Goal: Task Accomplishment & Management: Manage account settings

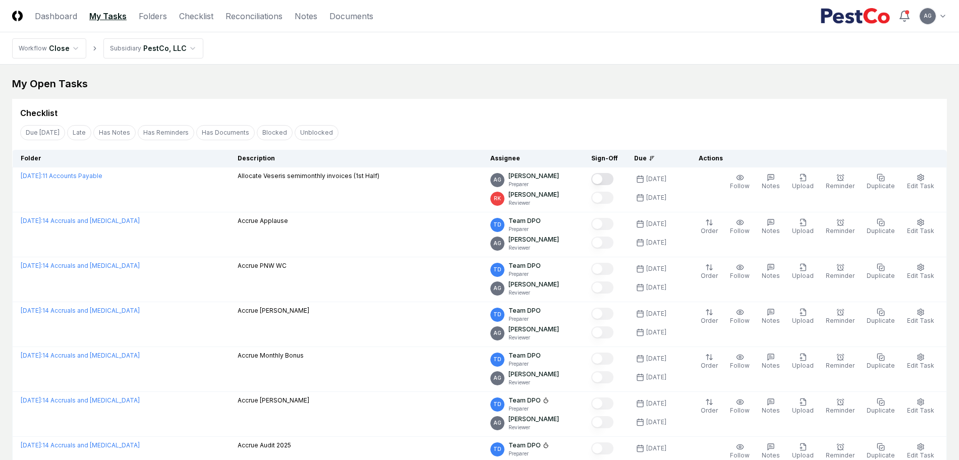
click at [508, 89] on div "My Open Tasks" at bounding box center [479, 84] width 934 height 14
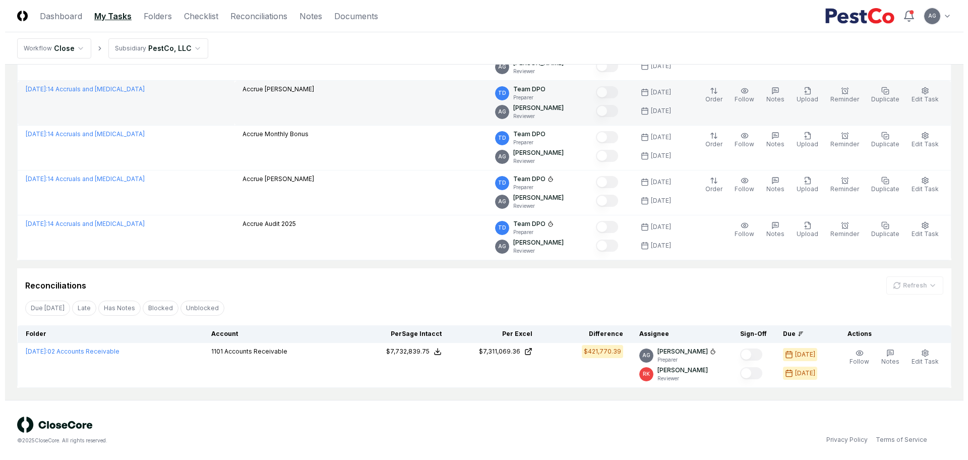
scroll to position [222, 0]
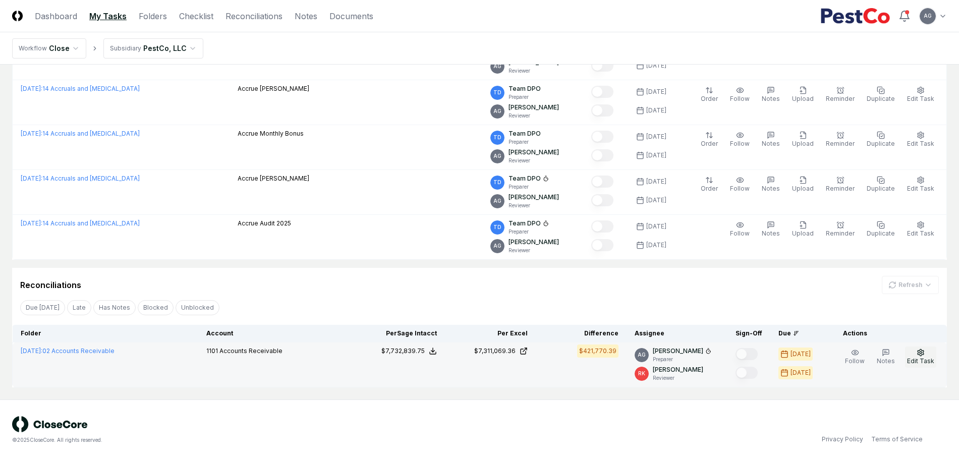
click at [916, 356] on button "Edit Task" at bounding box center [920, 356] width 31 height 21
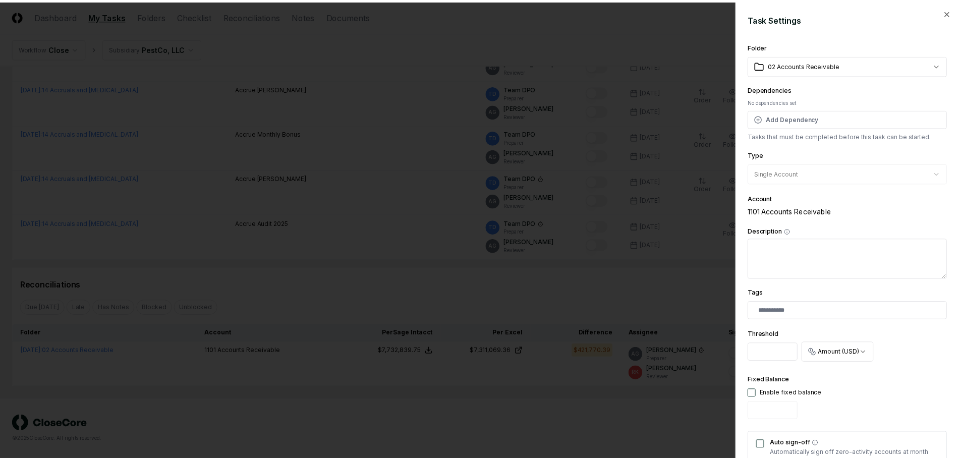
scroll to position [63, 0]
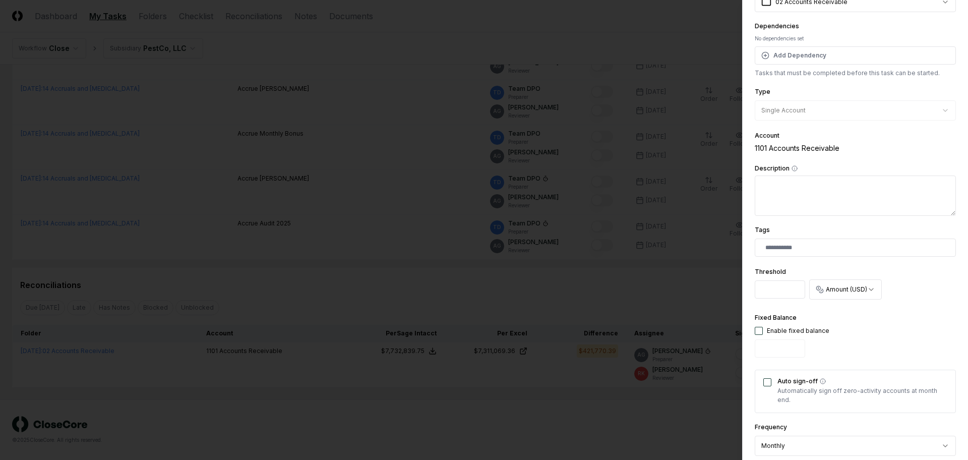
click at [582, 300] on div at bounding box center [484, 230] width 968 height 460
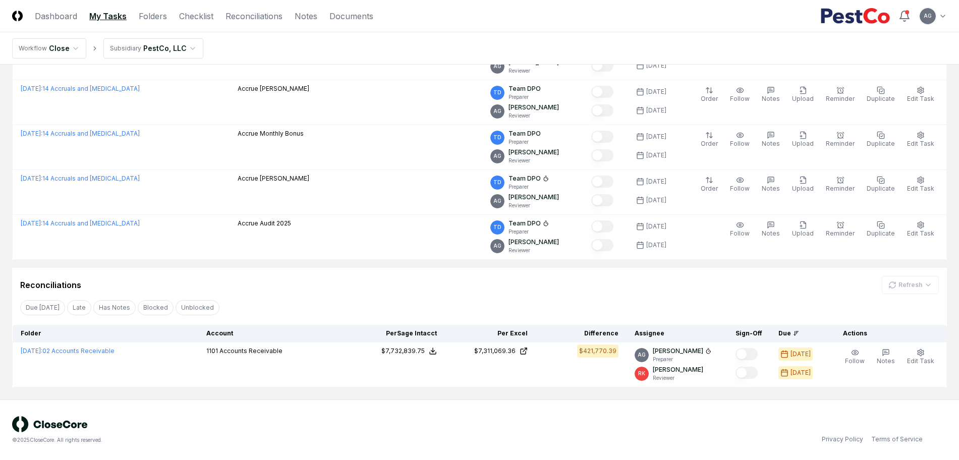
click at [581, 296] on div "Reconciliations Refresh Due [DATE] Late Has Notes Blocked Unblocked Clear Filte…" at bounding box center [479, 328] width 934 height 120
click at [369, 303] on div "Due [DATE] Late Has Notes Blocked Unblocked Clear Filter" at bounding box center [479, 307] width 934 height 19
click at [300, 288] on div "Reconciliations Refresh" at bounding box center [479, 285] width 918 height 18
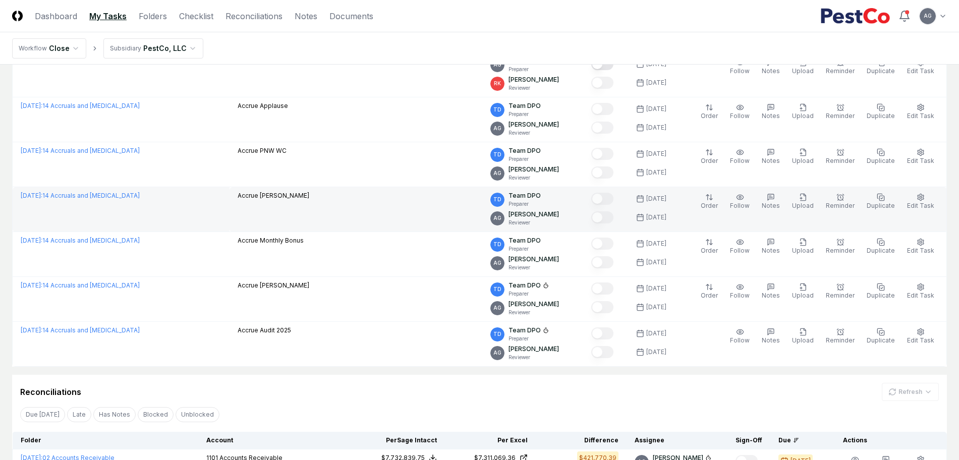
scroll to position [0, 0]
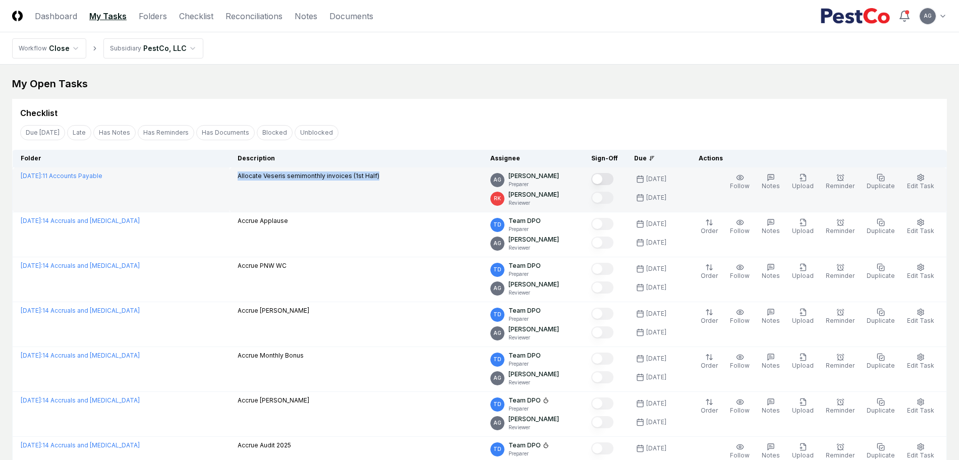
drag, startPoint x: 384, startPoint y: 174, endPoint x: 235, endPoint y: 184, distance: 149.6
click at [235, 184] on td "Allocate Veseris semimonthly invoices (1st Half)" at bounding box center [355, 189] width 253 height 45
click at [339, 181] on div "Allocate Veseris semimonthly invoices (1st Half)" at bounding box center [309, 176] width 142 height 11
drag, startPoint x: 348, startPoint y: 175, endPoint x: 239, endPoint y: 171, distance: 109.5
click at [239, 171] on p "Allocate Veseris semimonthly invoices (1st Half)" at bounding box center [309, 175] width 142 height 9
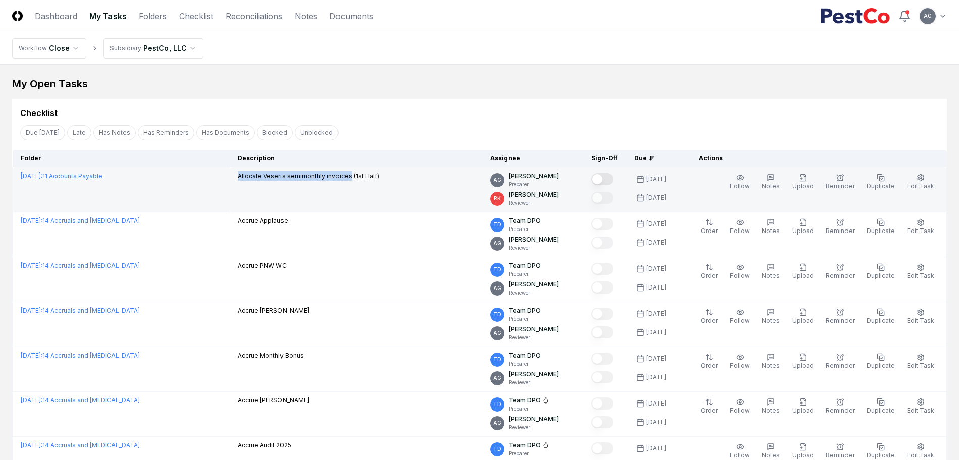
copy p "Allocate Veseris semimonthly invoices"
click at [351, 204] on td "Allocate Veseris semimonthly invoices (1st Half)" at bounding box center [355, 189] width 253 height 45
click at [102, 172] on link "[DATE] : 11 Accounts Payable" at bounding box center [62, 176] width 82 height 8
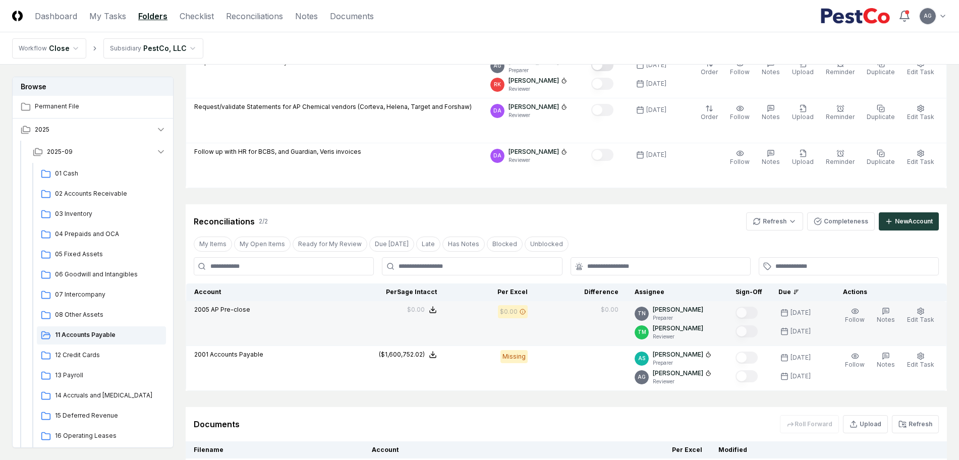
scroll to position [420, 0]
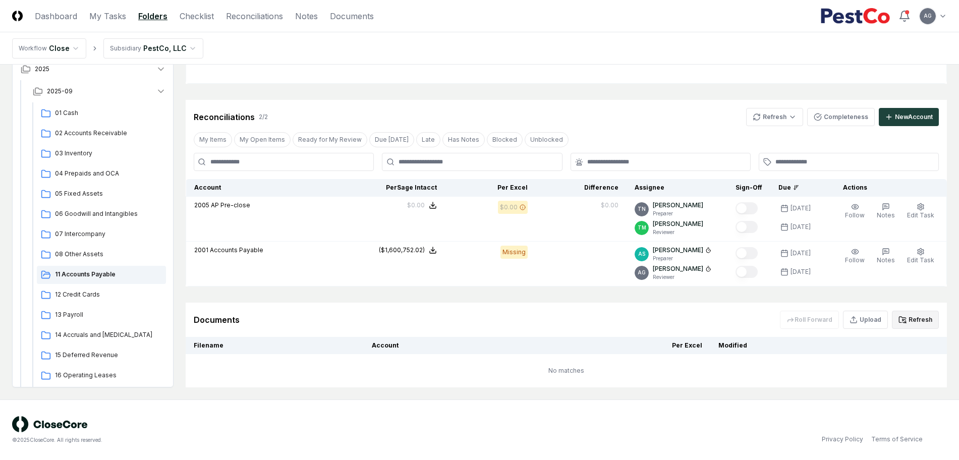
click at [912, 324] on button "Refresh" at bounding box center [915, 320] width 47 height 18
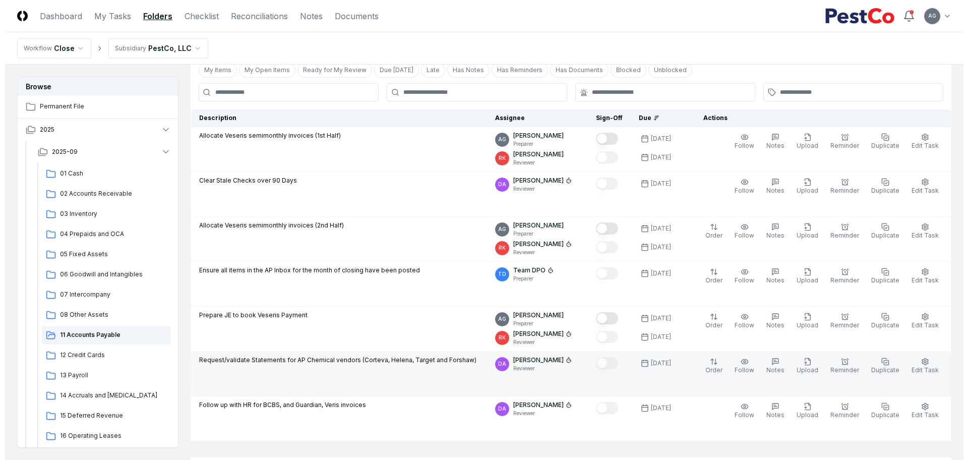
scroll to position [0, 0]
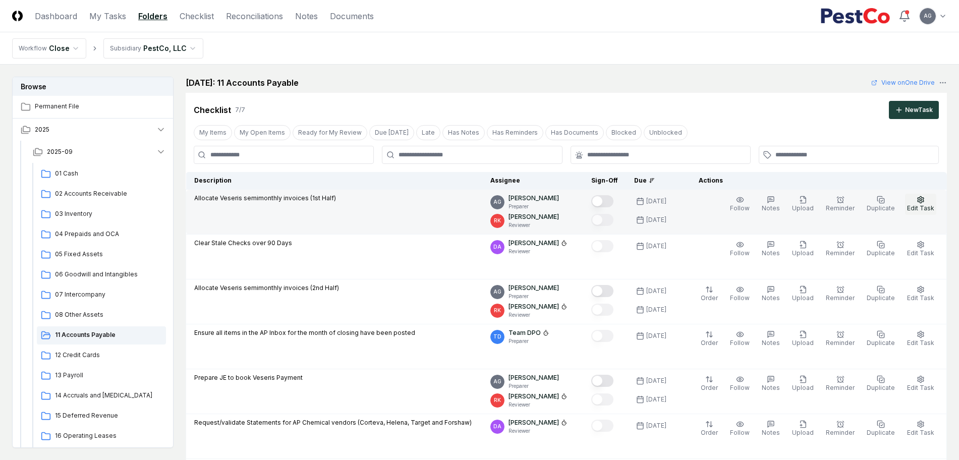
click at [915, 206] on span "Edit Task" at bounding box center [920, 208] width 27 height 8
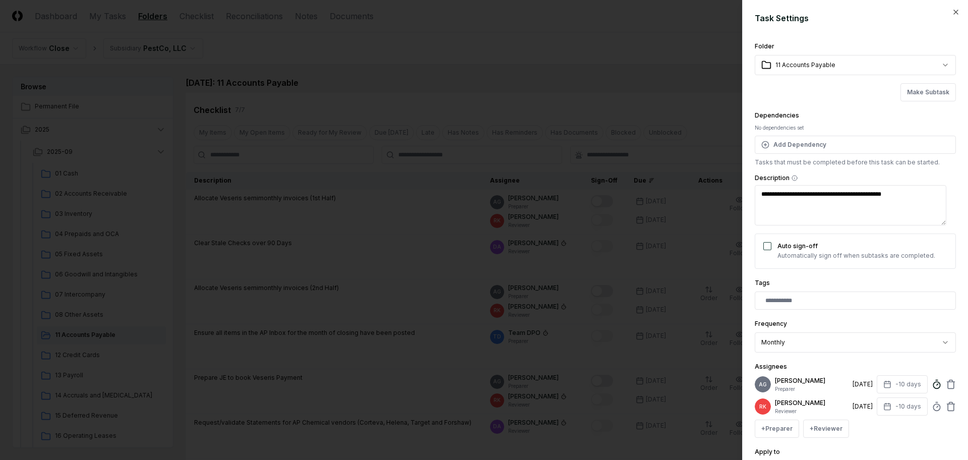
click at [932, 389] on icon at bounding box center [937, 384] width 10 height 10
type textarea "*"
type input "*****"
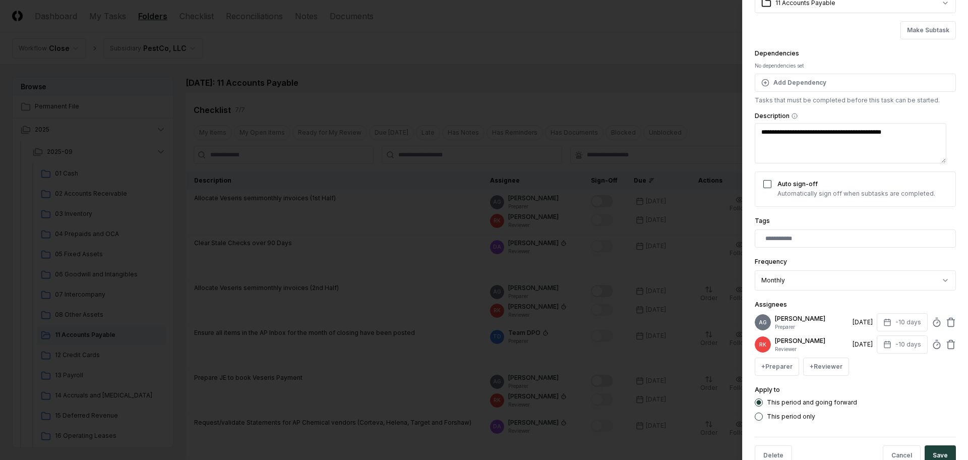
scroll to position [63, 0]
click at [932, 325] on icon at bounding box center [937, 321] width 10 height 10
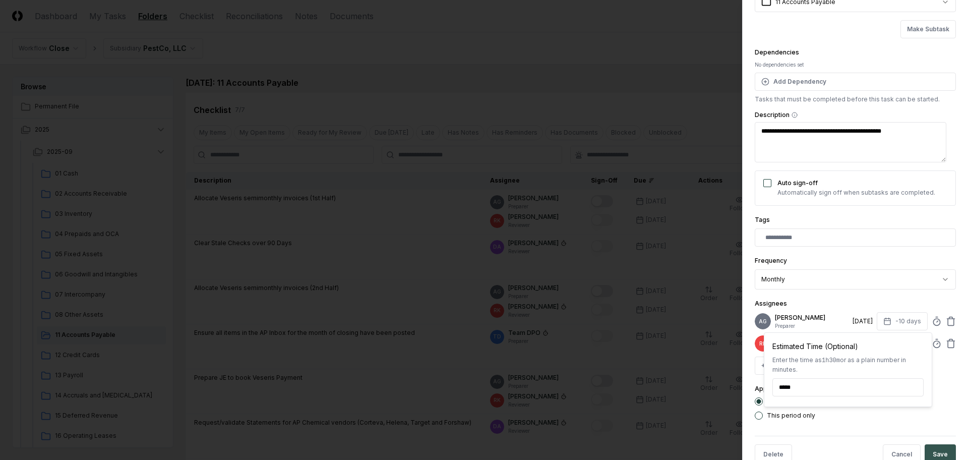
click at [930, 453] on button "Save" at bounding box center [940, 454] width 31 height 20
type textarea "*"
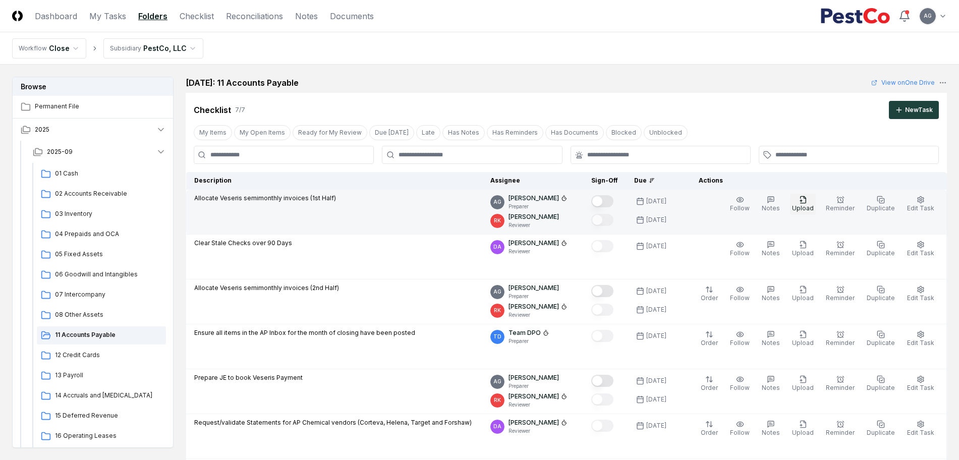
click at [805, 208] on span "Upload" at bounding box center [803, 208] width 22 height 8
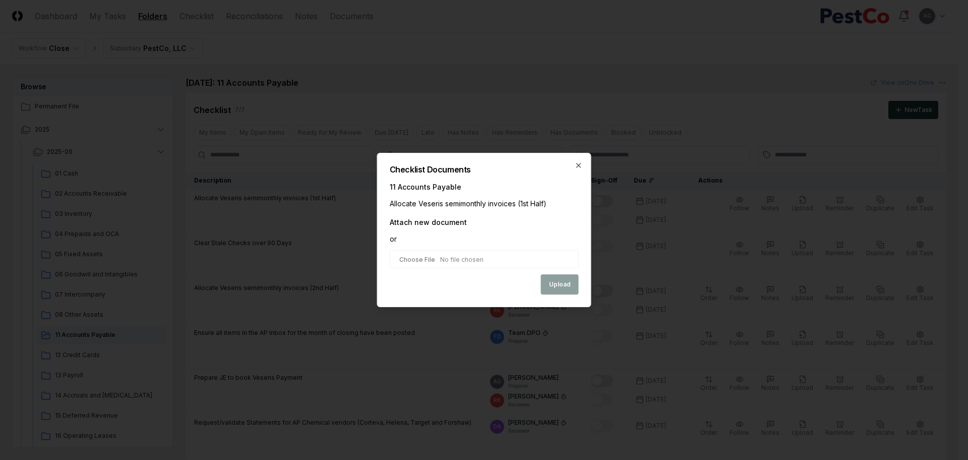
click at [422, 260] on input "file" at bounding box center [484, 259] width 189 height 18
type input "**********"
click at [551, 291] on button "Upload" at bounding box center [560, 285] width 38 height 20
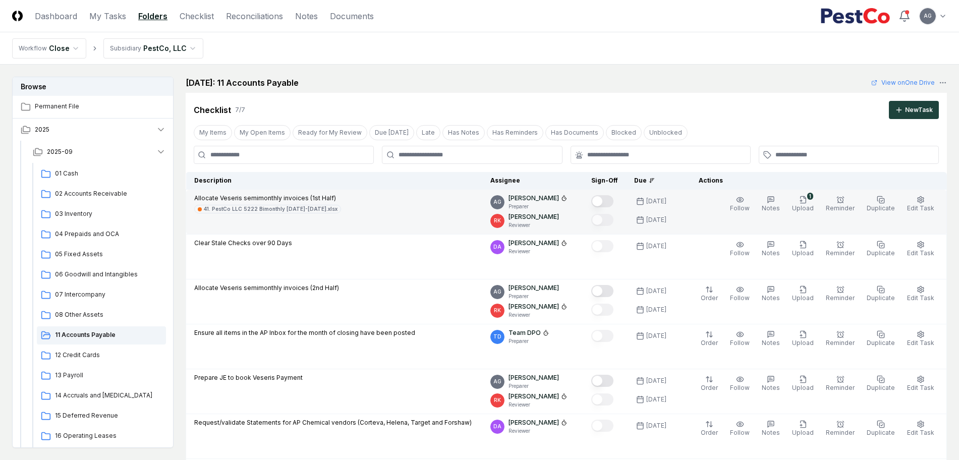
click at [613, 201] on button "Mark complete" at bounding box center [602, 201] width 22 height 12
click at [913, 202] on button "Edit Task" at bounding box center [920, 204] width 31 height 21
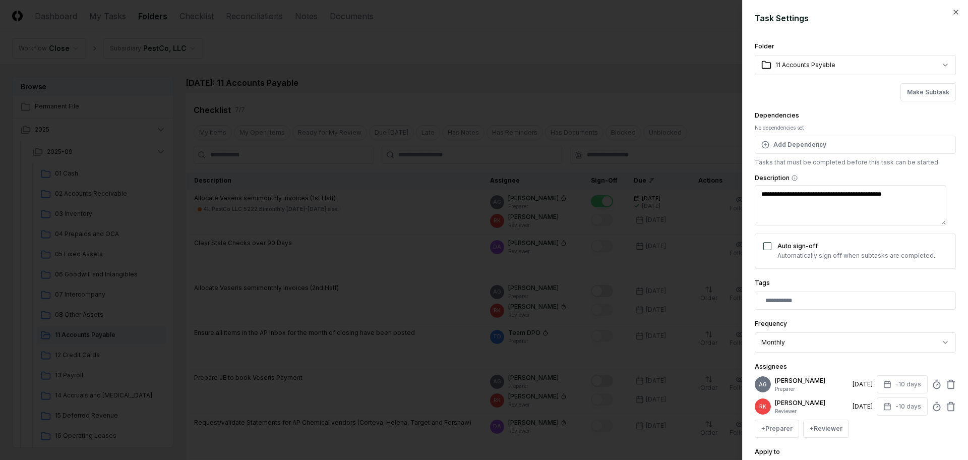
type textarea "*"
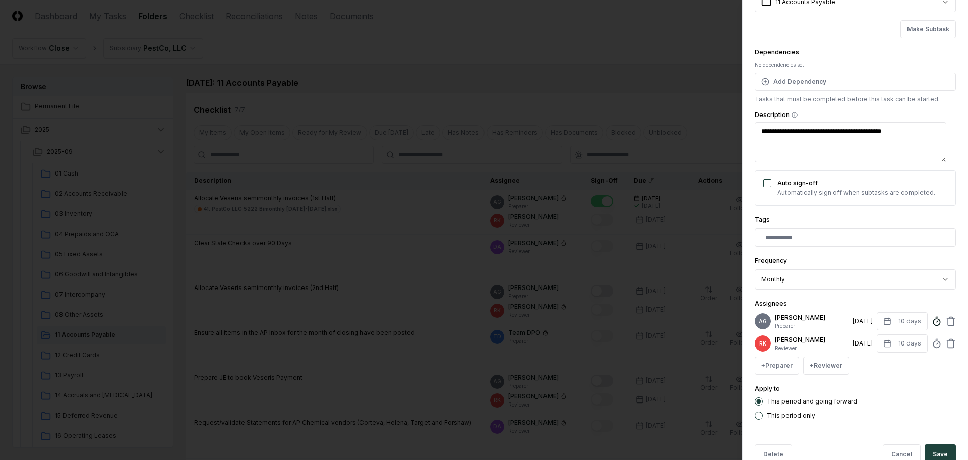
click at [932, 326] on icon at bounding box center [937, 321] width 10 height 10
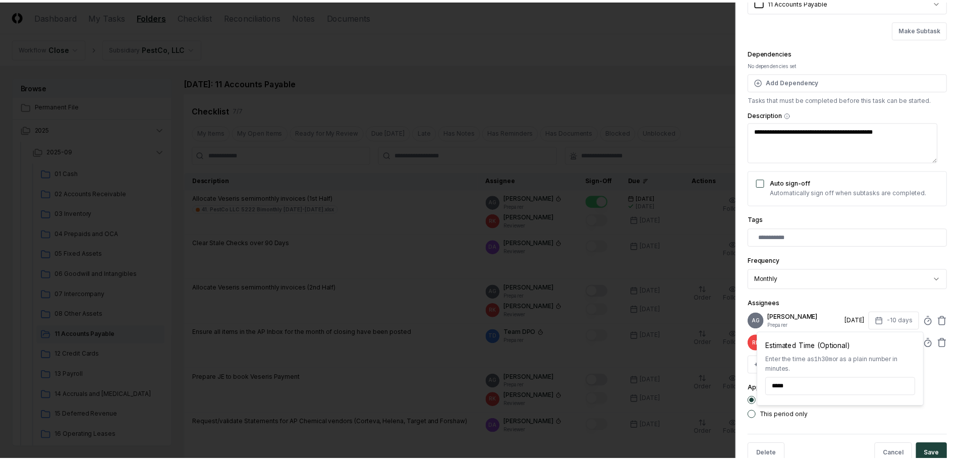
scroll to position [95, 0]
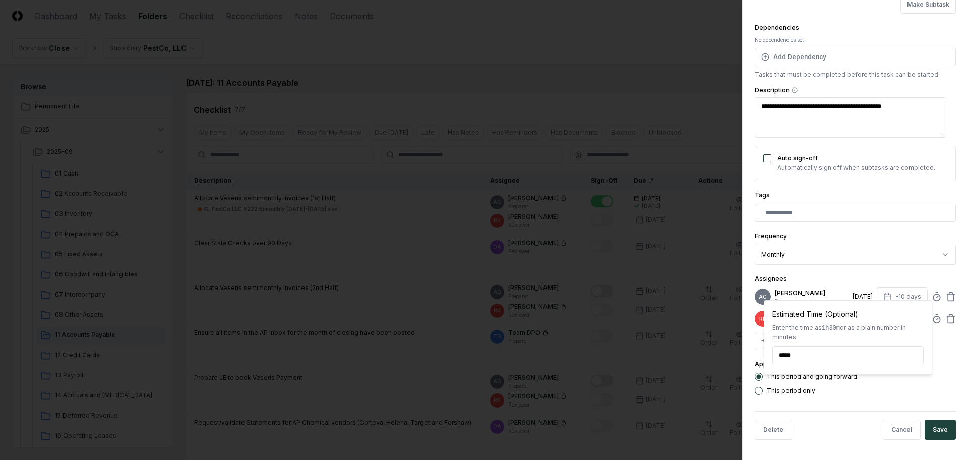
type input "*"
type textarea "*"
type input "*****"
click at [929, 425] on button "Save" at bounding box center [940, 430] width 31 height 20
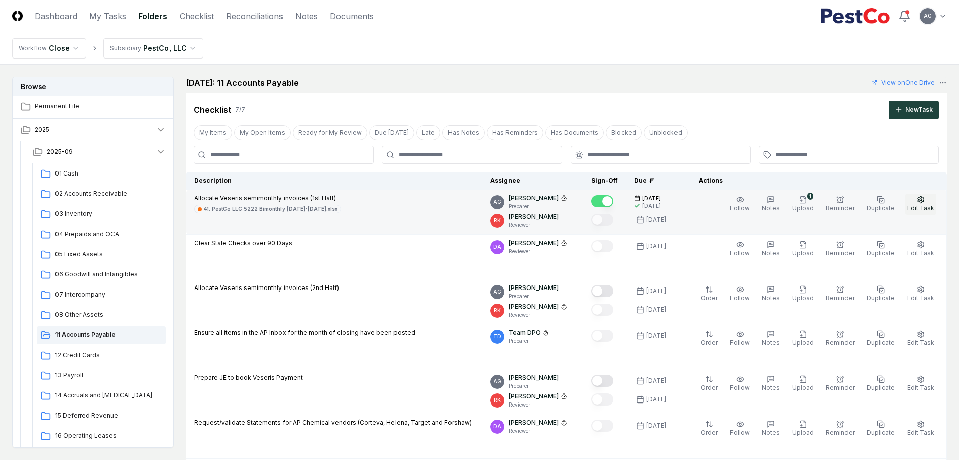
click at [928, 204] on span "Edit Task" at bounding box center [920, 208] width 27 height 8
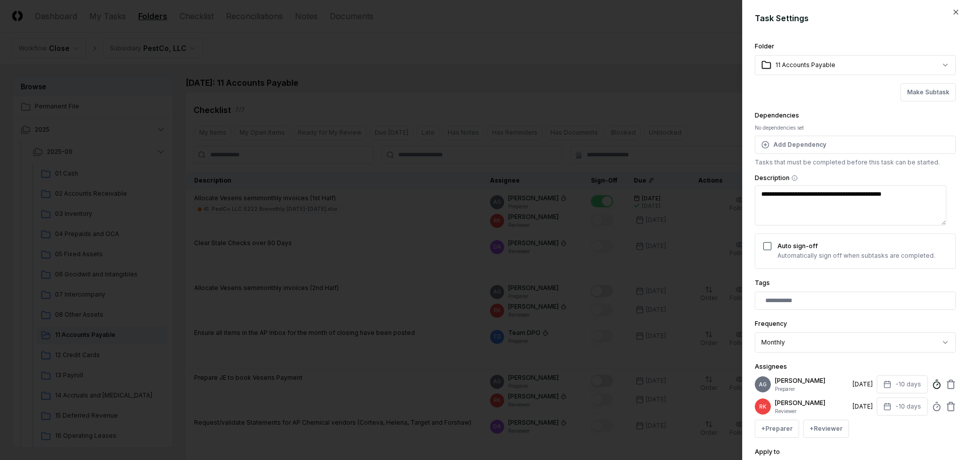
click at [933, 388] on circle at bounding box center [936, 385] width 7 height 7
type textarea "*"
click at [518, 83] on div at bounding box center [484, 230] width 968 height 460
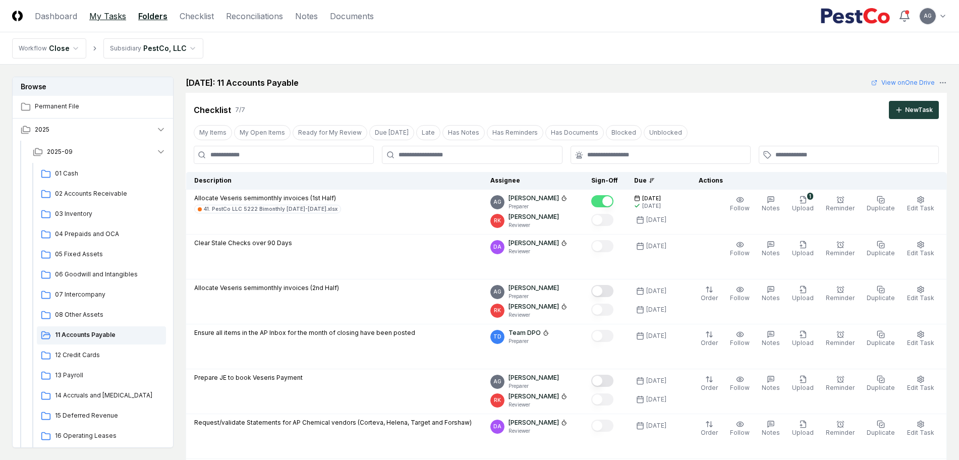
click at [106, 16] on link "My Tasks" at bounding box center [107, 16] width 37 height 12
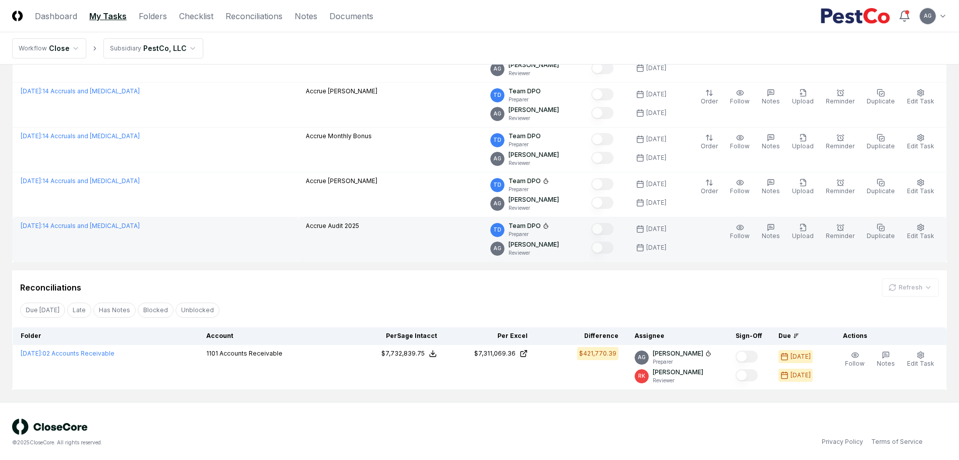
scroll to position [177, 0]
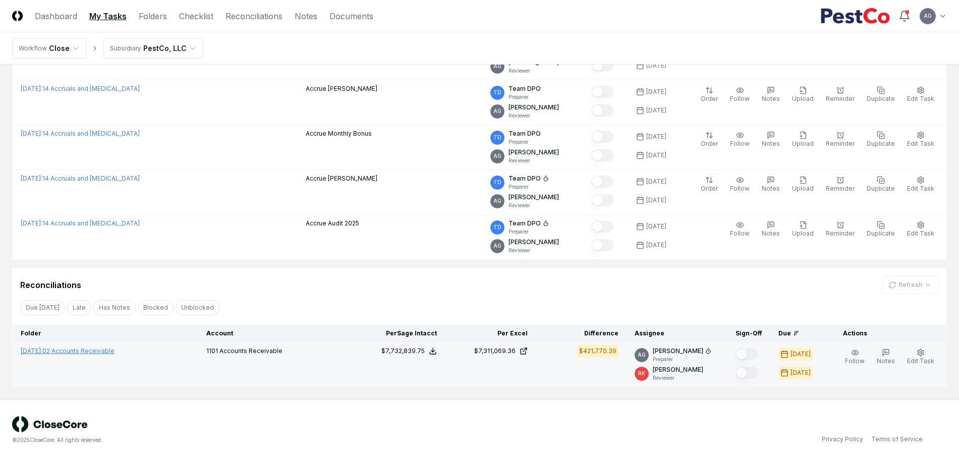
click at [104, 349] on link "[DATE] : 02 Accounts Receivable" at bounding box center [68, 351] width 94 height 8
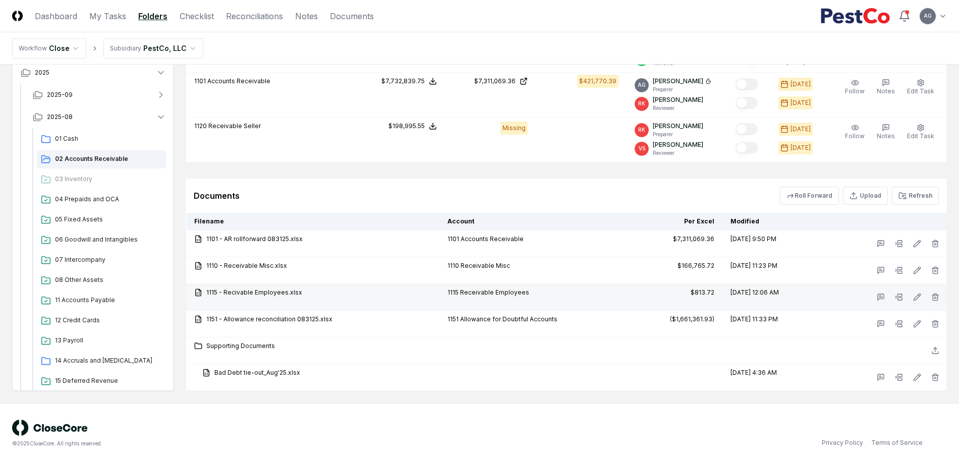
scroll to position [548, 0]
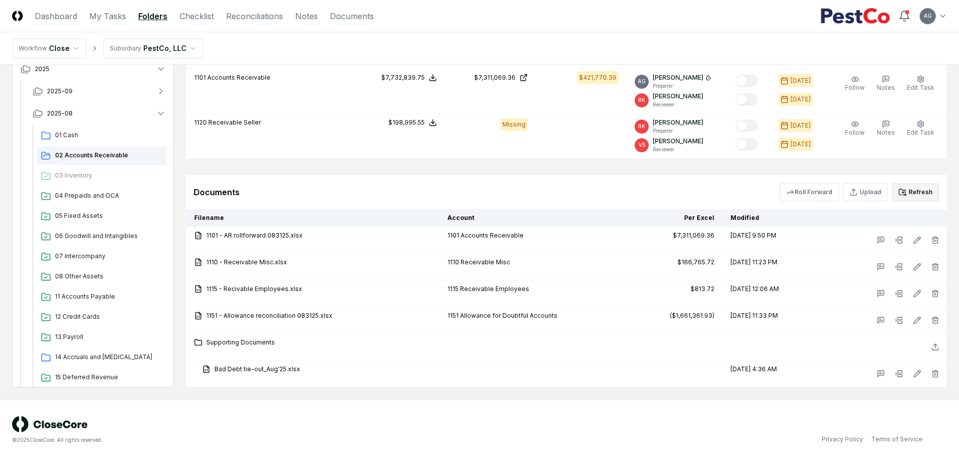
click at [920, 187] on button "Refresh" at bounding box center [915, 192] width 47 height 18
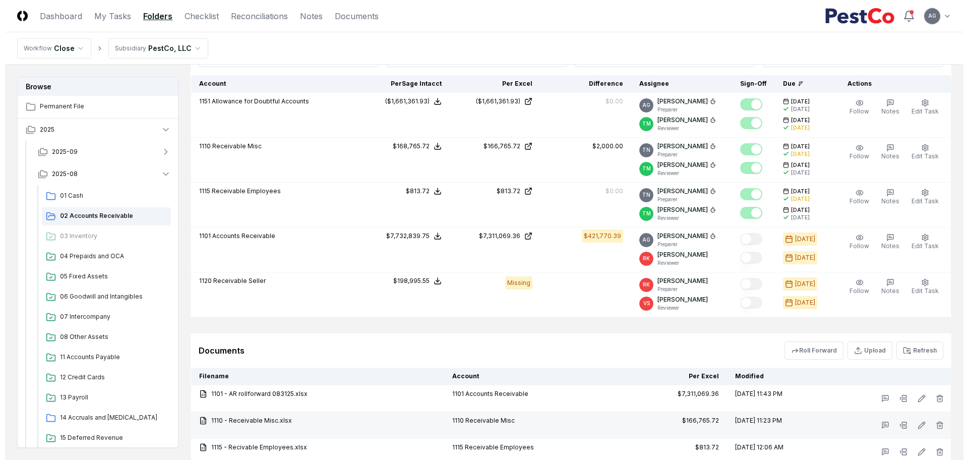
scroll to position [359, 0]
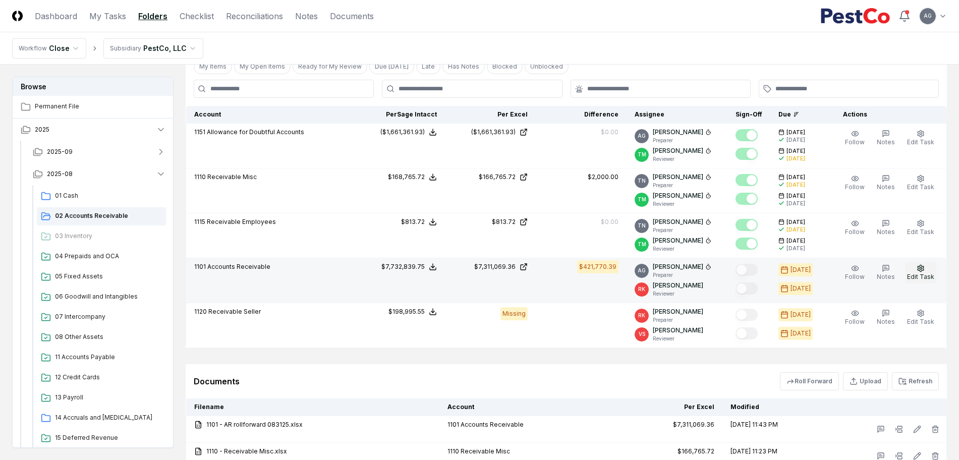
click at [927, 271] on button "Edit Task" at bounding box center [920, 272] width 31 height 21
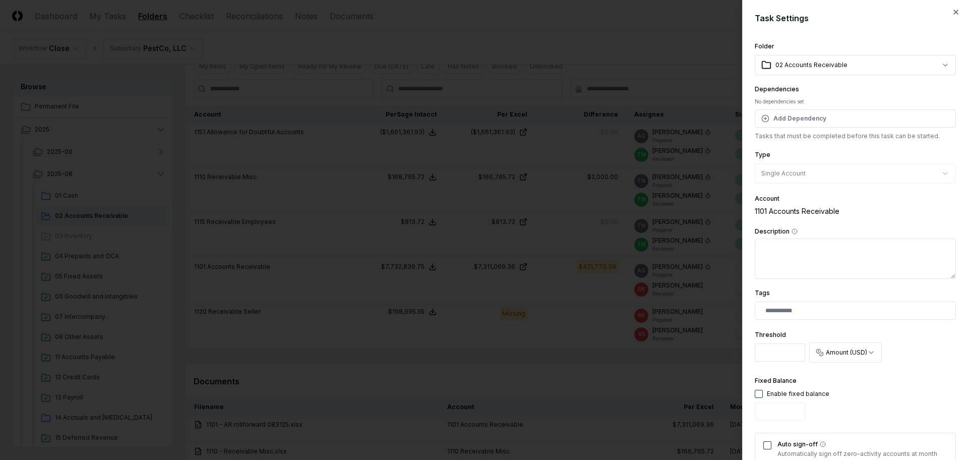
scroll to position [0, 1]
drag, startPoint x: 760, startPoint y: 354, endPoint x: 793, endPoint y: 363, distance: 33.7
click at [793, 363] on div "Threshold *********" at bounding box center [780, 347] width 50 height 37
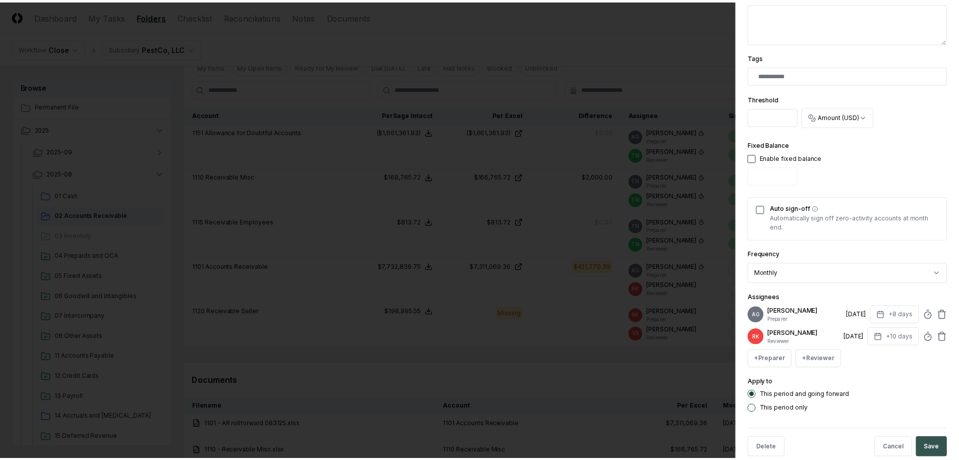
scroll to position [262, 0]
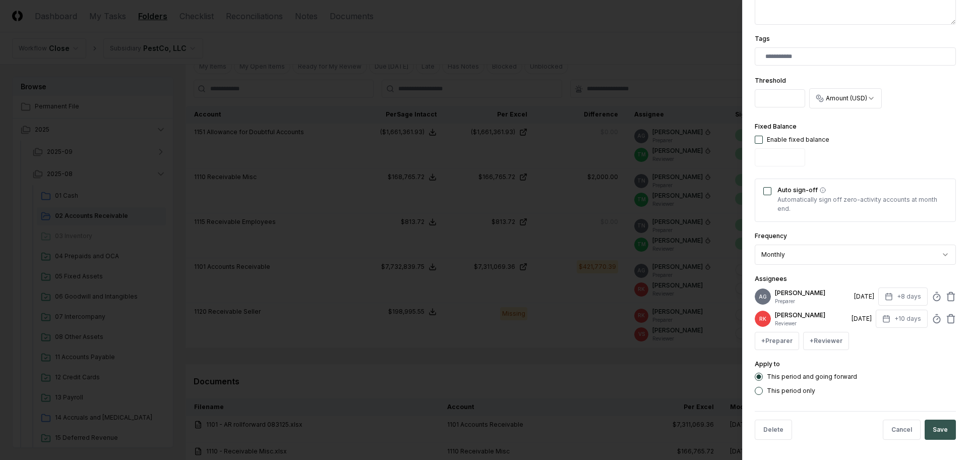
type input "******"
click at [933, 432] on button "Save" at bounding box center [940, 430] width 31 height 20
click at [599, 375] on body "CloseCore Dashboard My Tasks Folders Checklist Reconciliations Notes Documents …" at bounding box center [479, 145] width 959 height 1008
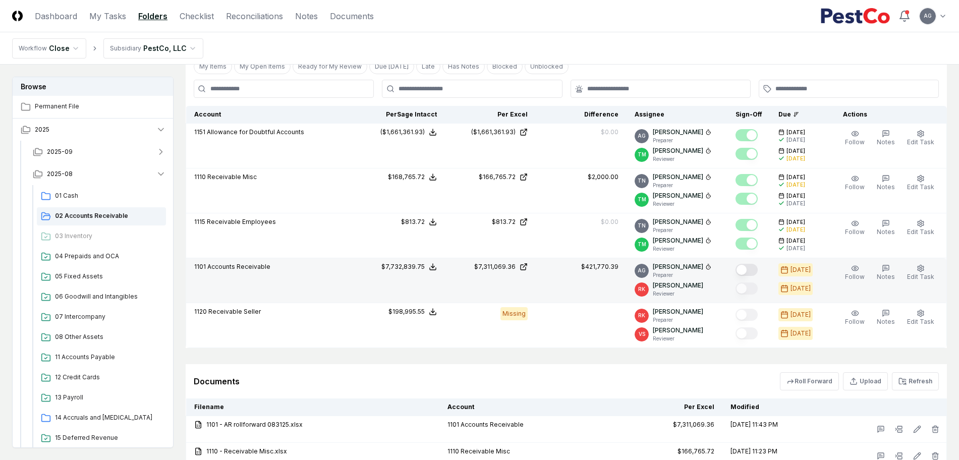
click at [757, 270] on button "Mark complete" at bounding box center [746, 270] width 22 height 12
click at [104, 19] on link "My Tasks" at bounding box center [107, 16] width 37 height 12
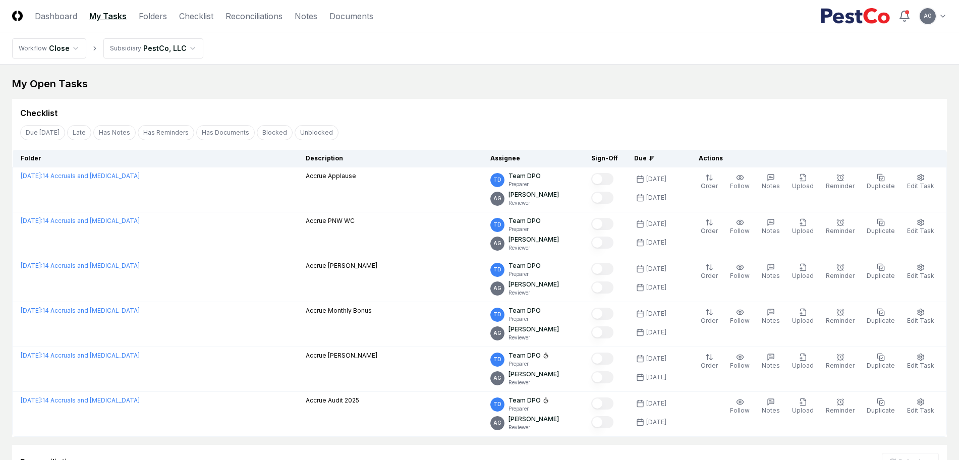
click at [497, 91] on div "My Open Tasks Cancel Reassign Checklist Due [DATE] Late Has Notes Has Reminders…" at bounding box center [479, 315] width 934 height 476
click at [160, 17] on link "Folders" at bounding box center [153, 16] width 28 height 12
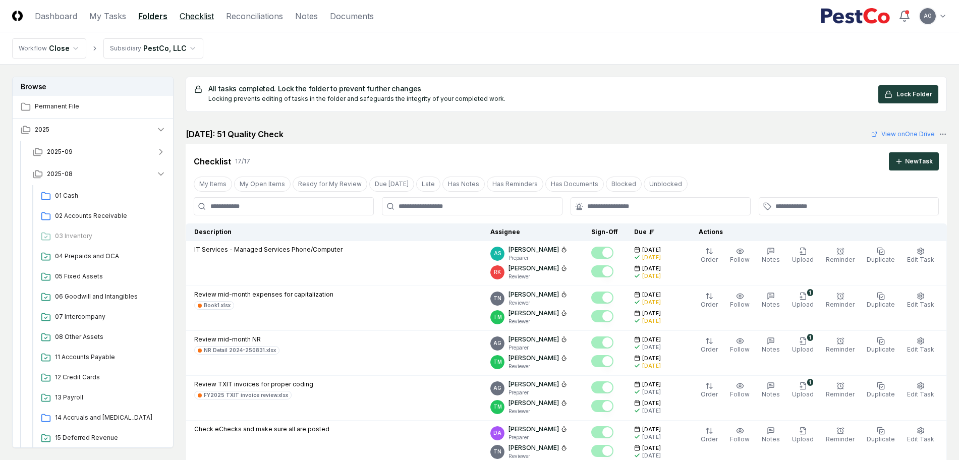
click at [206, 10] on link "Checklist" at bounding box center [197, 16] width 34 height 12
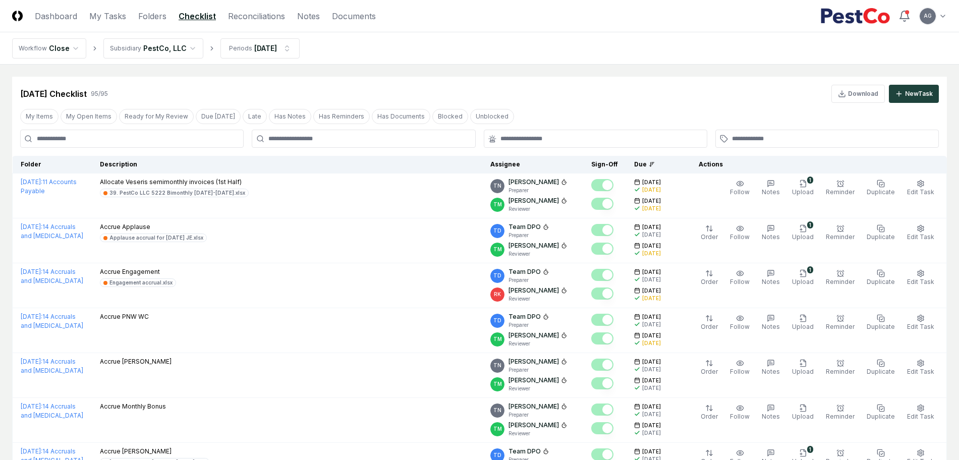
click at [113, 17] on link "My Tasks" at bounding box center [107, 16] width 37 height 12
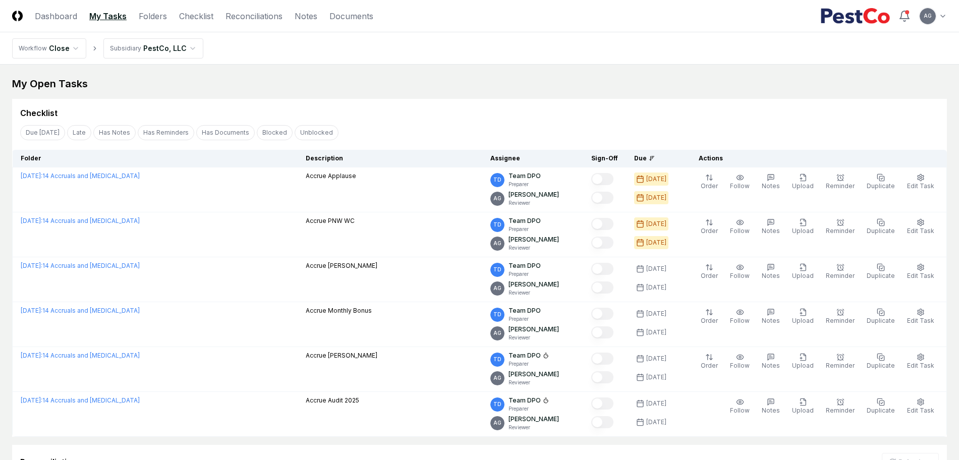
click at [375, 90] on div "My Open Tasks" at bounding box center [479, 84] width 934 height 14
click at [493, 107] on div "Checklist" at bounding box center [479, 113] width 918 height 12
click at [461, 107] on div "Checklist" at bounding box center [479, 113] width 918 height 12
click at [201, 17] on link "Checklist" at bounding box center [196, 16] width 34 height 12
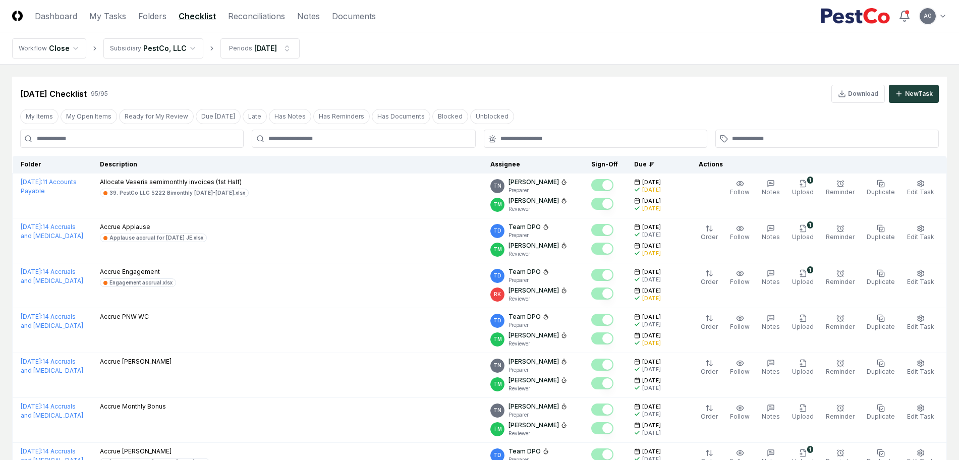
click at [576, 84] on div "[DATE] Checklist 95 / 95 Download New Task" at bounding box center [479, 90] width 934 height 26
click at [443, 133] on div at bounding box center [363, 139] width 223 height 18
click at [438, 144] on div at bounding box center [363, 139] width 223 height 18
click at [507, 143] on div at bounding box center [595, 139] width 223 height 18
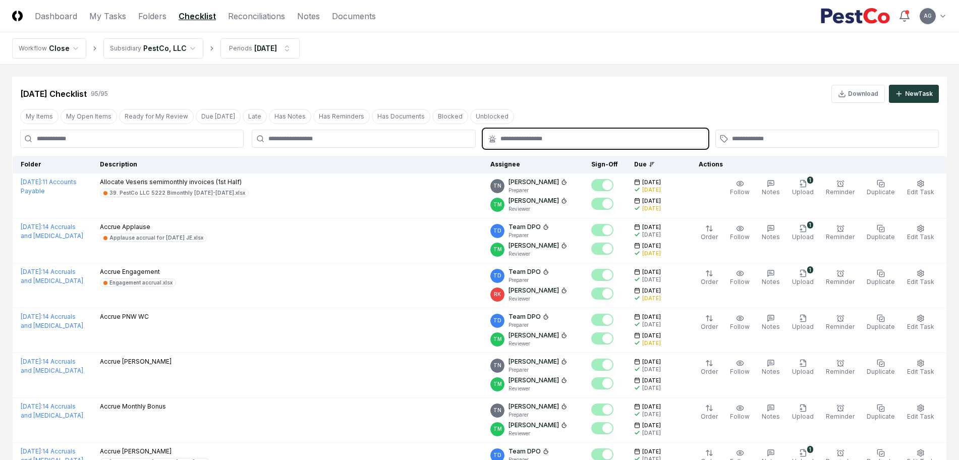
click at [518, 139] on input "text" at bounding box center [600, 138] width 200 height 9
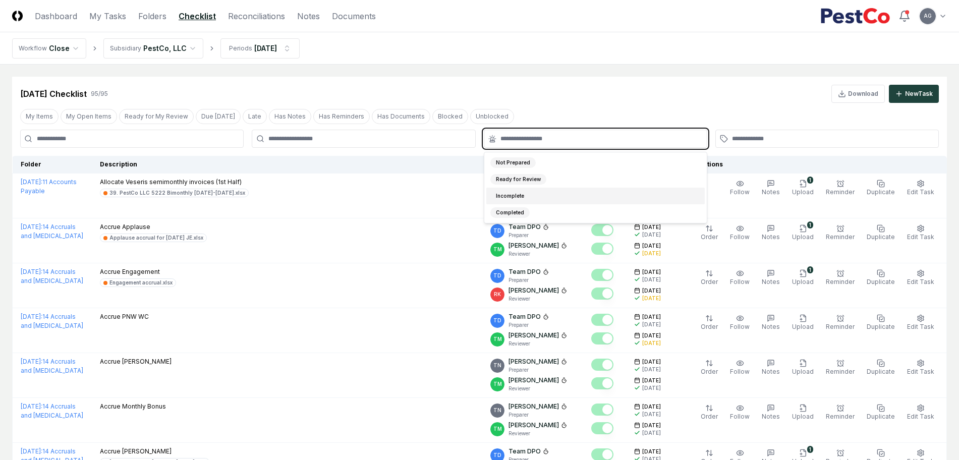
click at [544, 195] on div "Incomplete" at bounding box center [595, 196] width 218 height 17
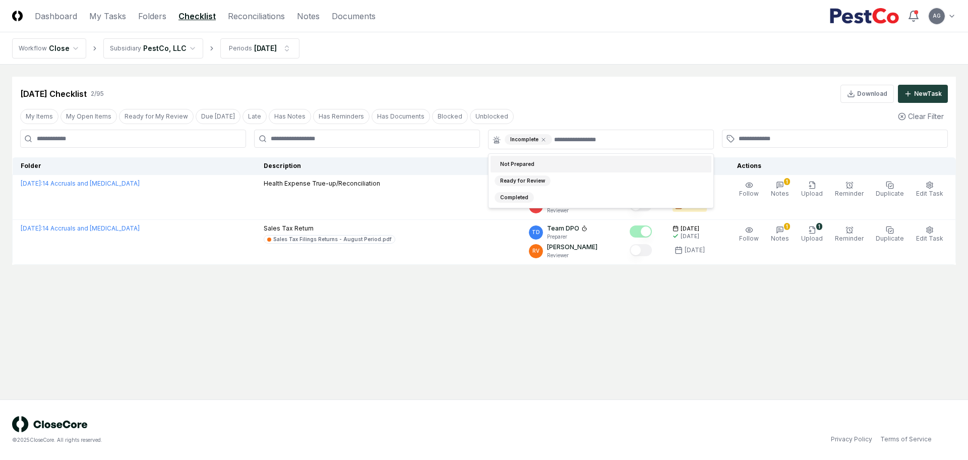
click at [561, 84] on div "[DATE] Checklist 2 / 95 Download New Task" at bounding box center [484, 90] width 944 height 26
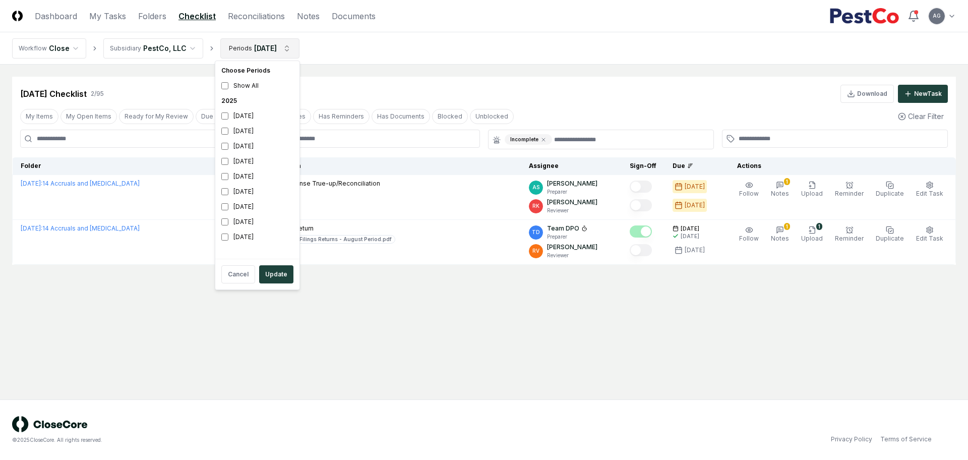
click at [278, 50] on html "CloseCore Dashboard My Tasks Folders Checklist Reconciliations Notes Documents …" at bounding box center [484, 230] width 968 height 460
click at [253, 120] on div "[DATE]" at bounding box center [257, 115] width 80 height 15
click at [253, 132] on div "[DATE]" at bounding box center [257, 131] width 80 height 15
click at [279, 275] on button "Update" at bounding box center [276, 274] width 34 height 18
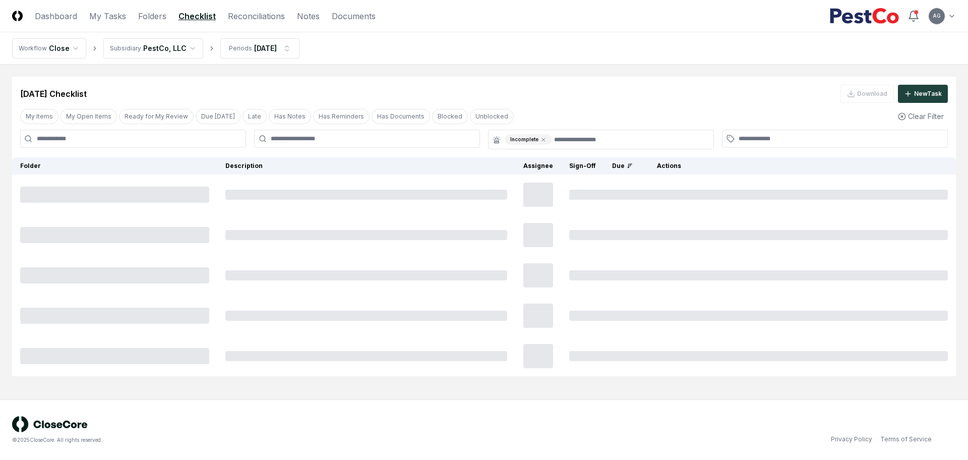
click at [575, 65] on main "Cancel Reassign [DATE] Checklist Download New Task My Items My Open Items Ready…" at bounding box center [484, 232] width 968 height 335
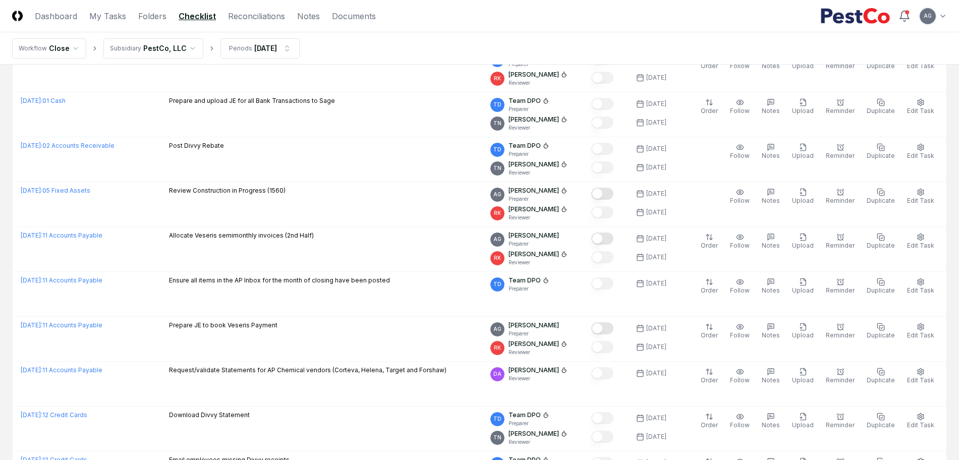
scroll to position [1765, 0]
